Goal: Find contact information: Find contact information

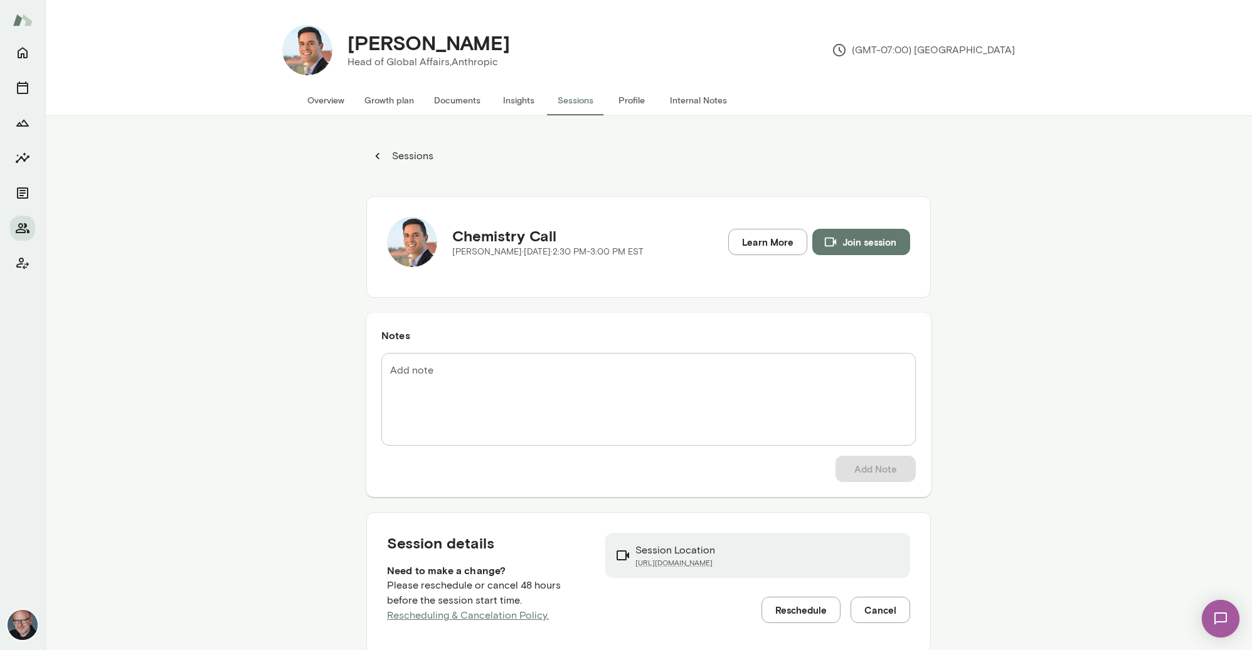
scroll to position [83, 0]
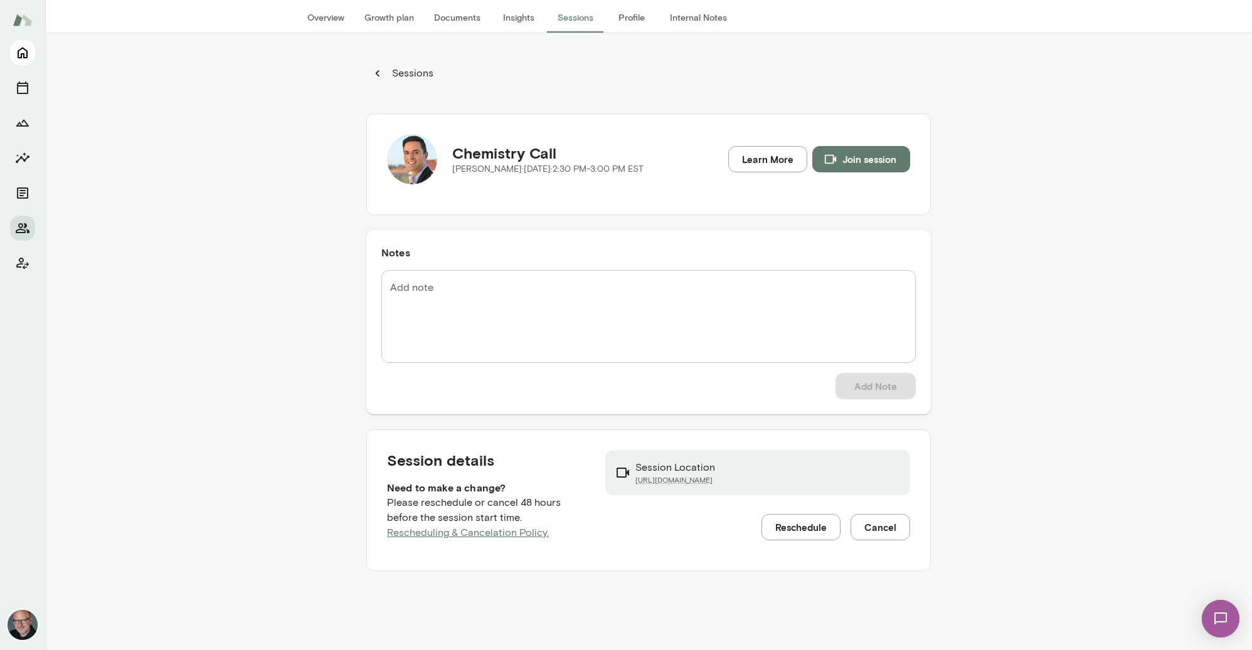
click at [27, 55] on icon "Home" at bounding box center [23, 53] width 10 height 11
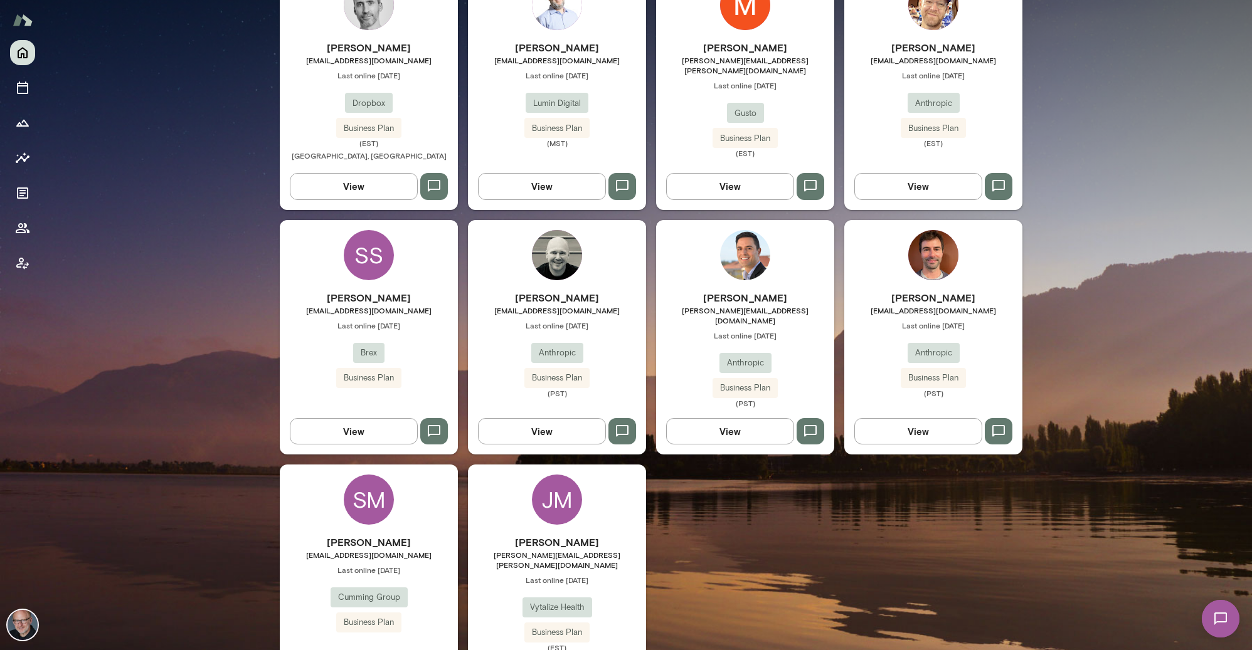
scroll to position [711, 0]
click at [372, 549] on span "[EMAIL_ADDRESS][DOMAIN_NAME]" at bounding box center [369, 554] width 178 height 10
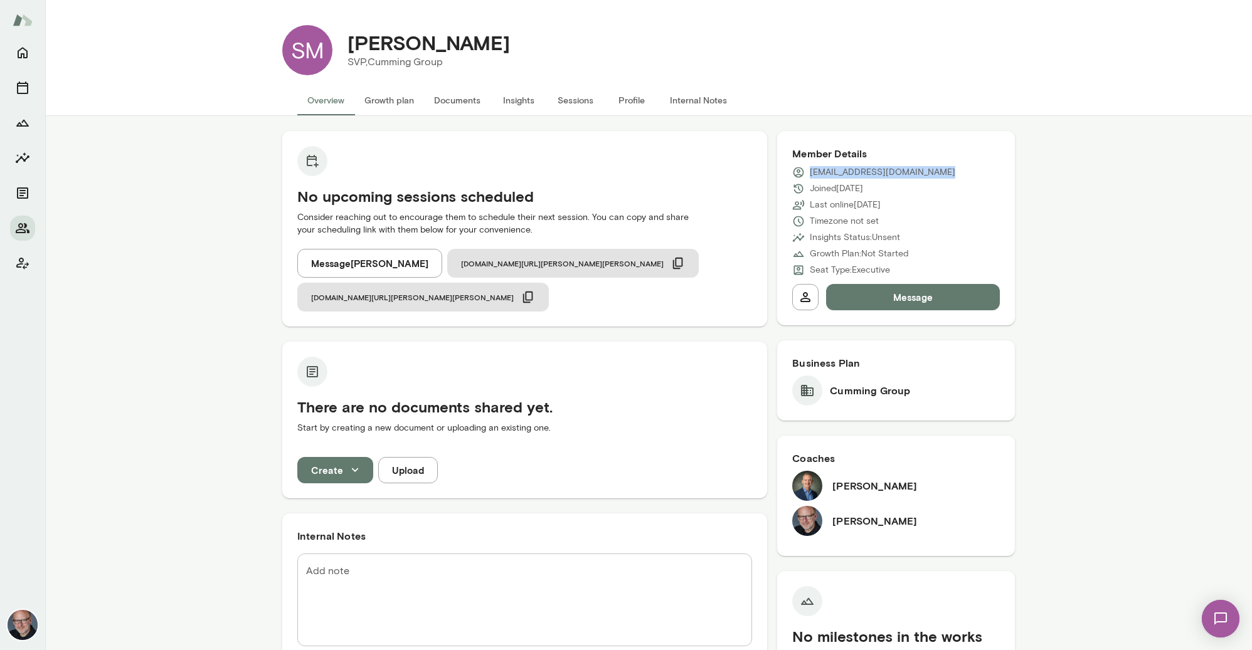
drag, startPoint x: 949, startPoint y: 173, endPoint x: 812, endPoint y: 176, distance: 136.7
click at [811, 175] on div "[EMAIL_ADDRESS][DOMAIN_NAME]" at bounding box center [896, 172] width 208 height 13
copy p "[EMAIL_ADDRESS][DOMAIN_NAME]"
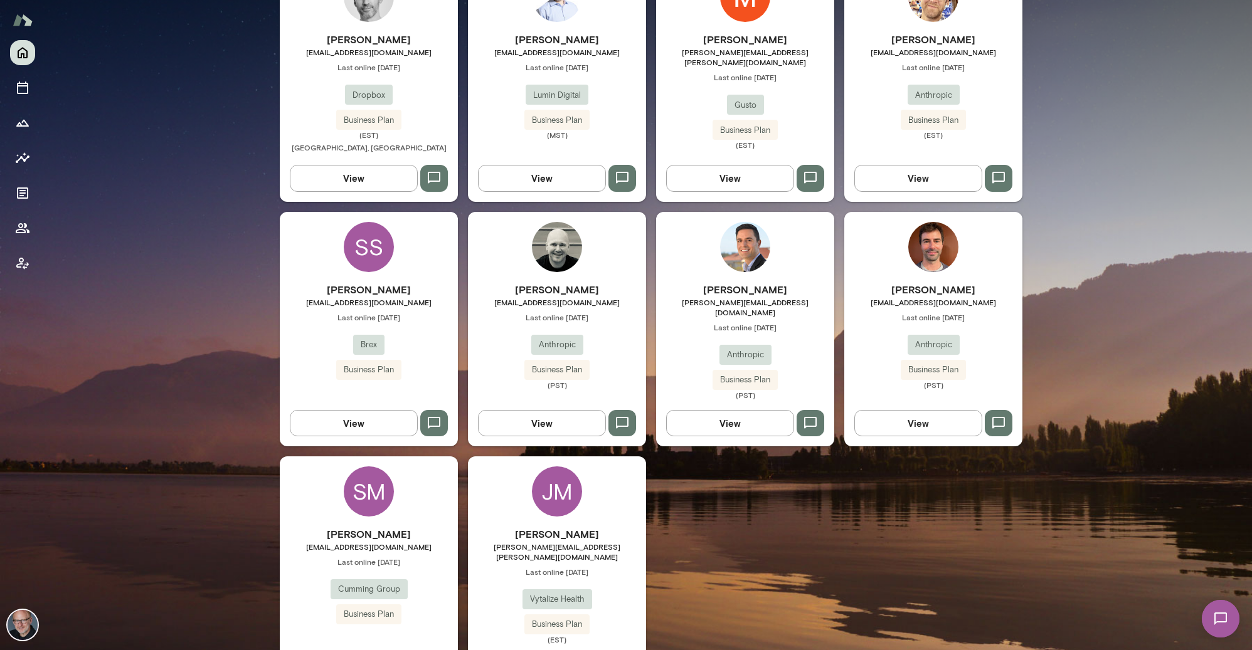
scroll to position [744, 0]
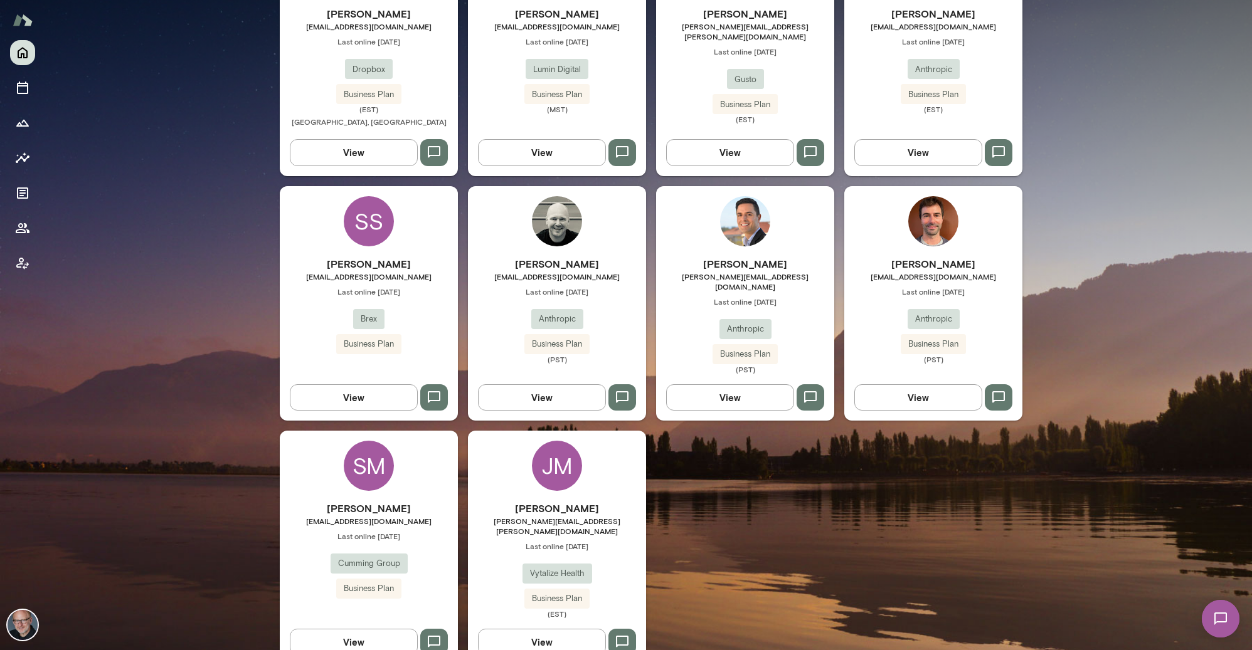
click at [922, 260] on h6 "[PERSON_NAME]" at bounding box center [933, 263] width 178 height 15
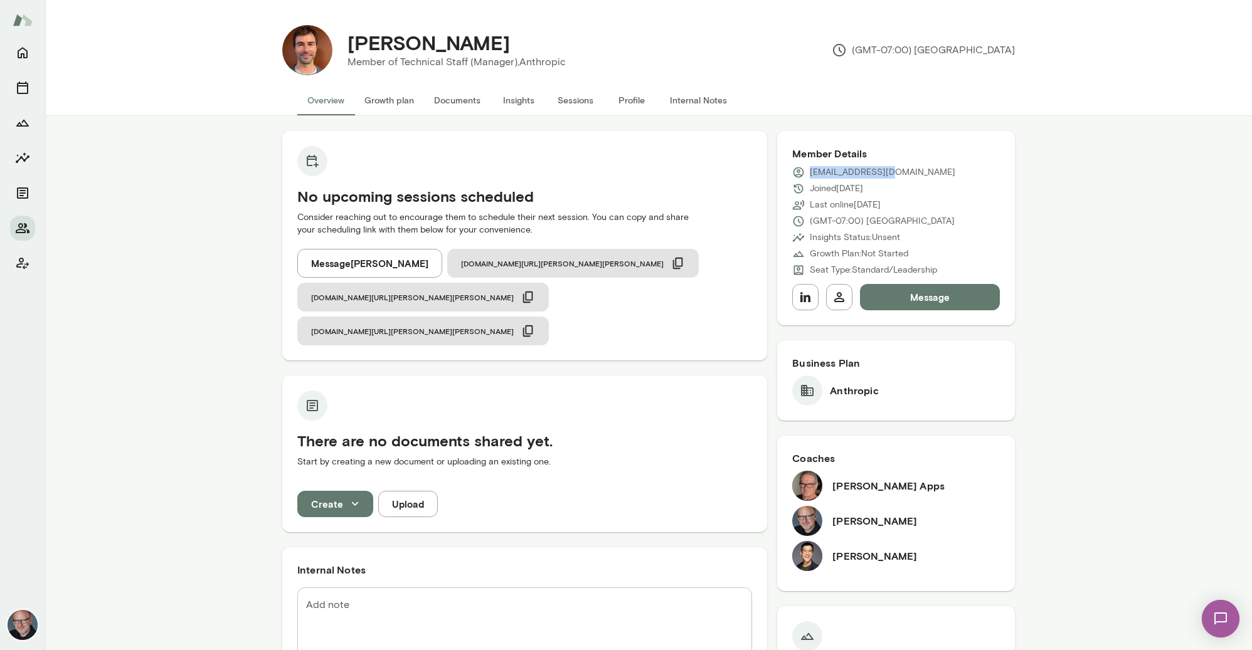
drag, startPoint x: 810, startPoint y: 172, endPoint x: 910, endPoint y: 173, distance: 100.3
click at [910, 173] on div "[EMAIL_ADDRESS][DOMAIN_NAME]" at bounding box center [896, 172] width 208 height 13
copy p "[EMAIL_ADDRESS][DOMAIN_NAME]"
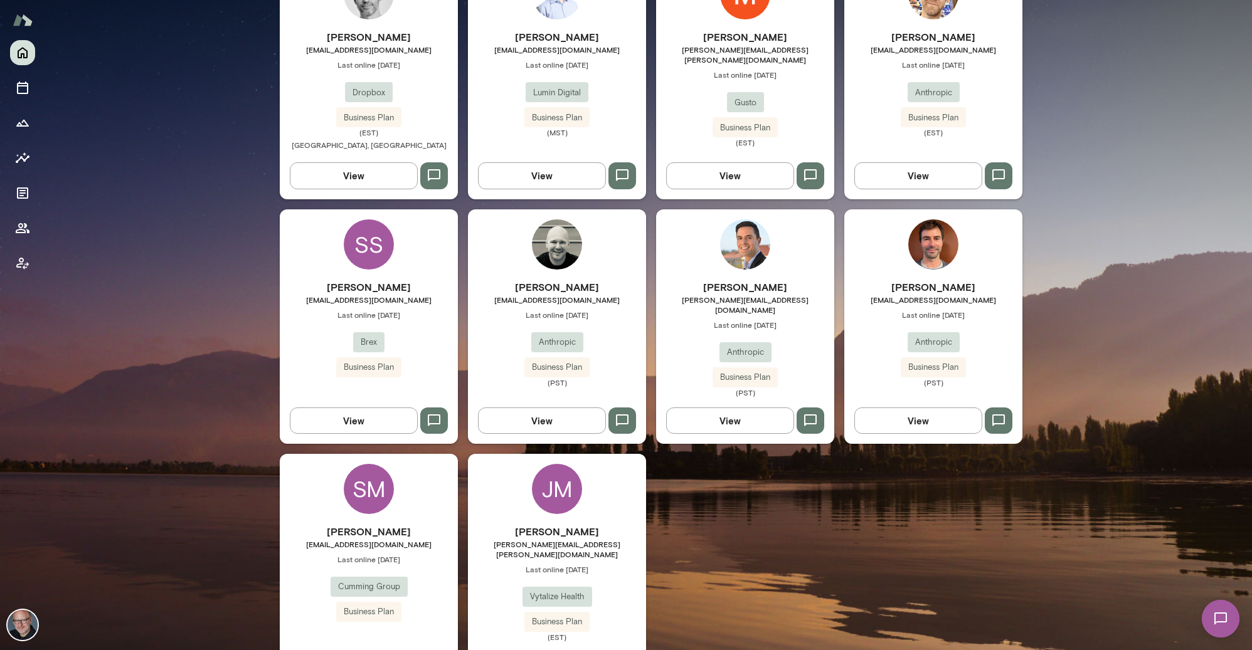
scroll to position [744, 0]
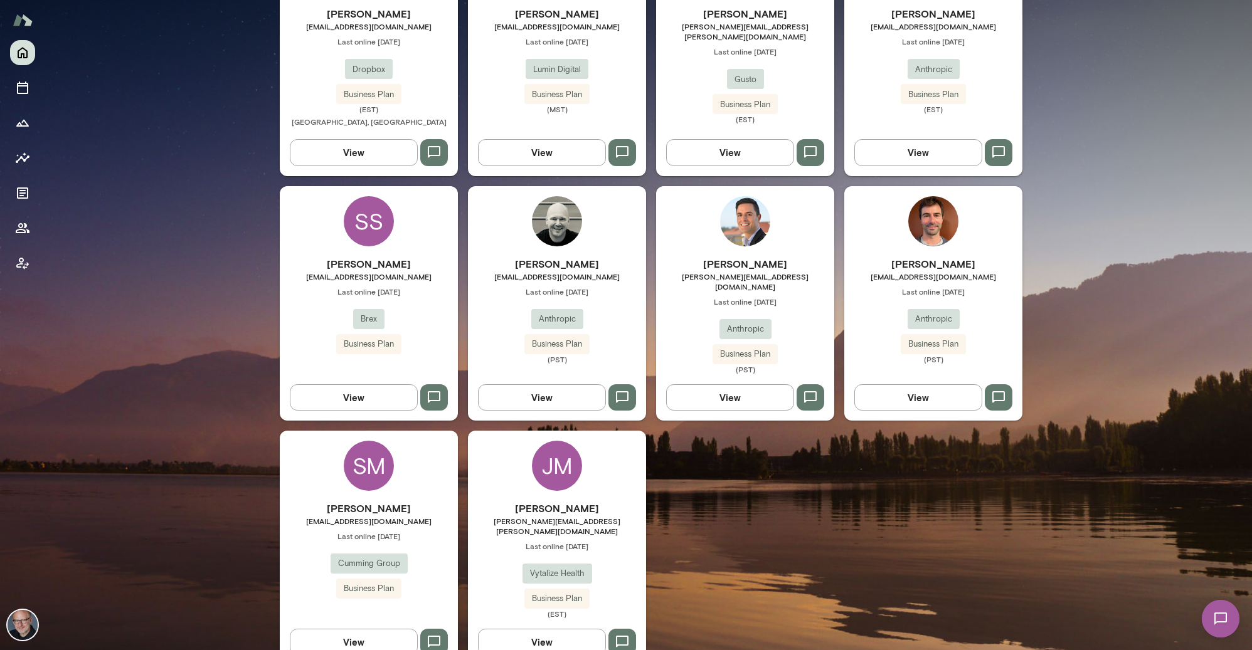
click at [388, 272] on span "[EMAIL_ADDRESS][DOMAIN_NAME]" at bounding box center [369, 277] width 178 height 10
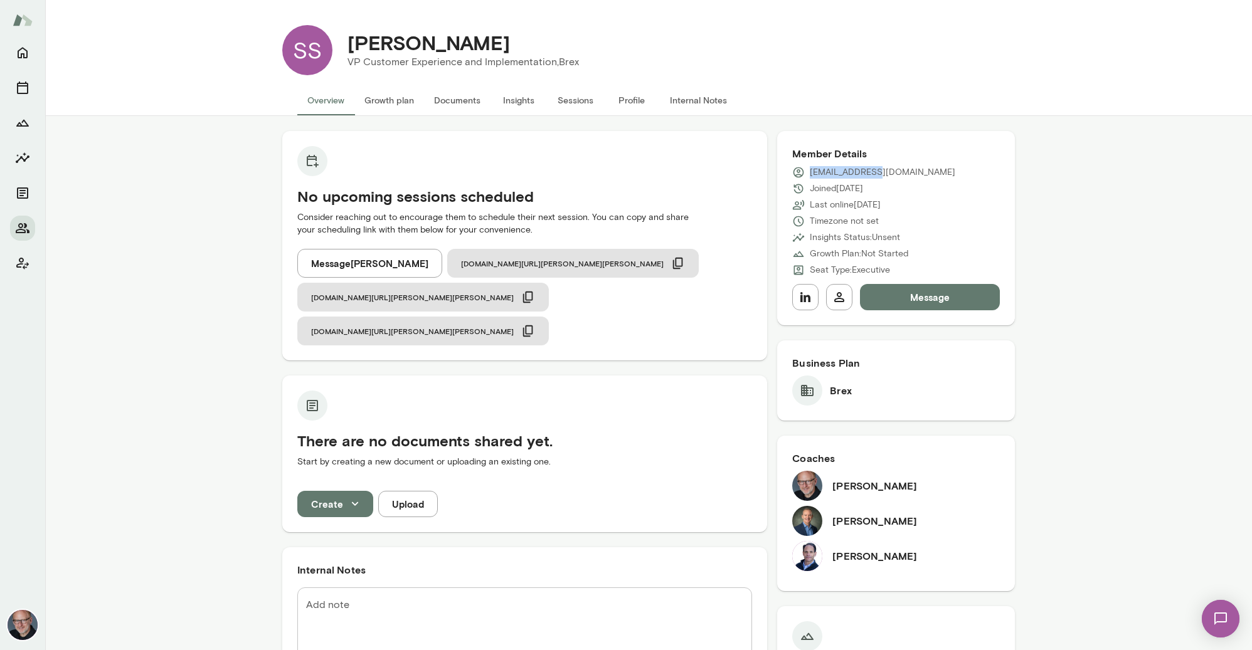
drag, startPoint x: 810, startPoint y: 176, endPoint x: 880, endPoint y: 176, distance: 69.6
click at [880, 176] on div "[EMAIL_ADDRESS][DOMAIN_NAME]" at bounding box center [896, 172] width 208 height 13
copy p "[EMAIL_ADDRESS][DOMAIN_NAME]"
